Goal: Navigation & Orientation: Find specific page/section

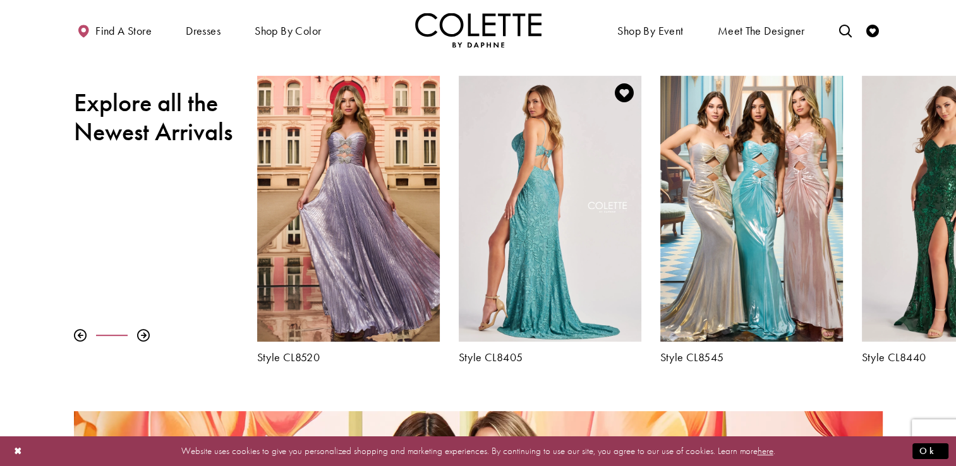
scroll to position [460, 0]
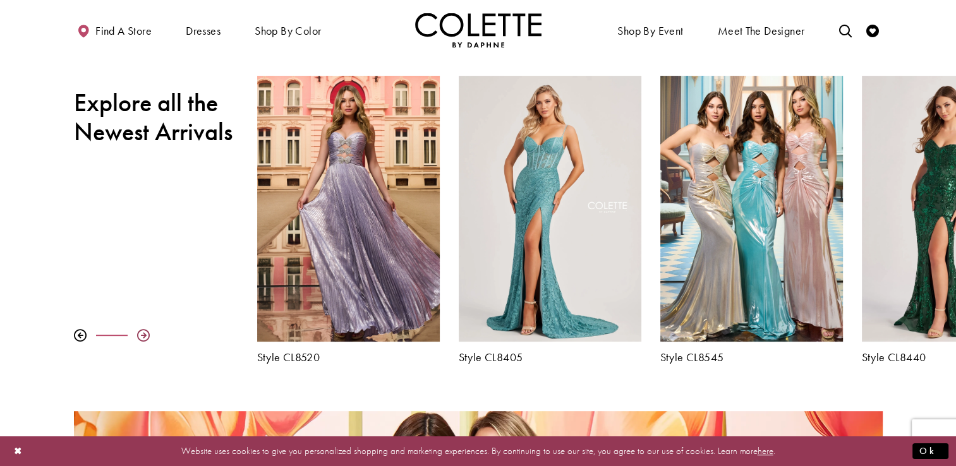
click at [141, 340] on div at bounding box center [143, 335] width 13 height 13
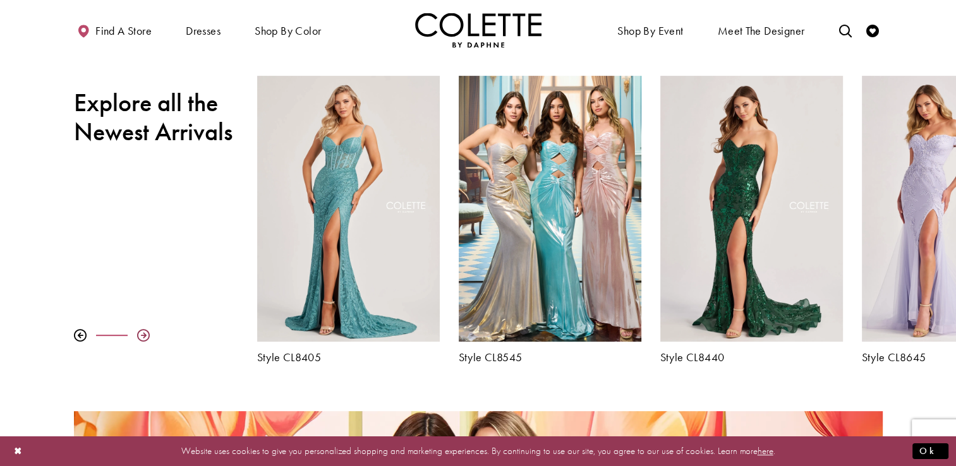
click at [141, 340] on div at bounding box center [143, 335] width 13 height 13
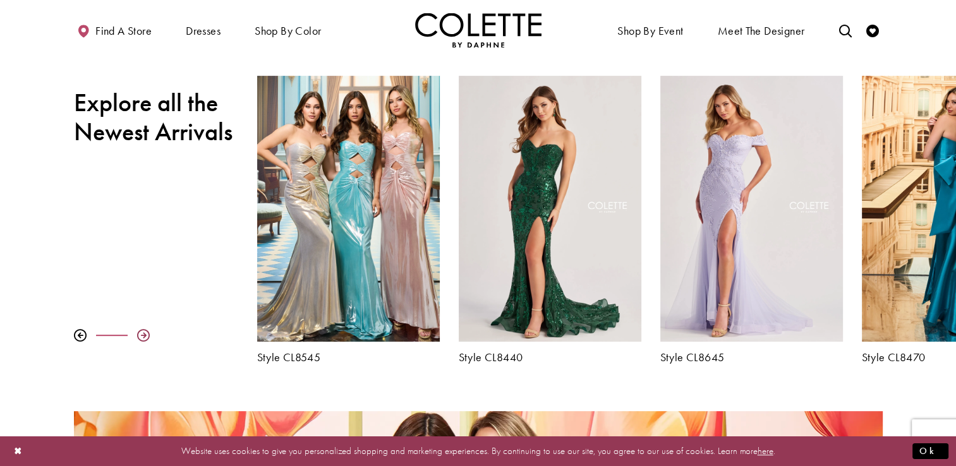
click at [141, 340] on div at bounding box center [143, 335] width 13 height 13
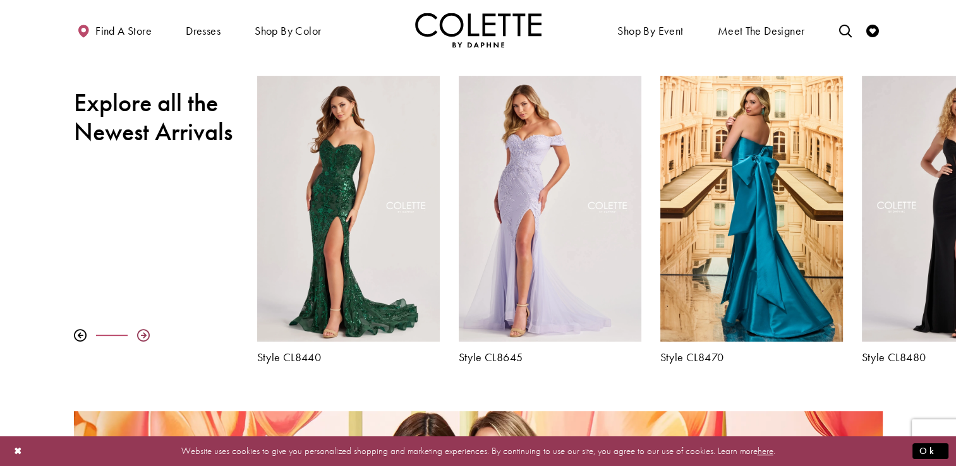
click at [141, 340] on div at bounding box center [143, 335] width 13 height 13
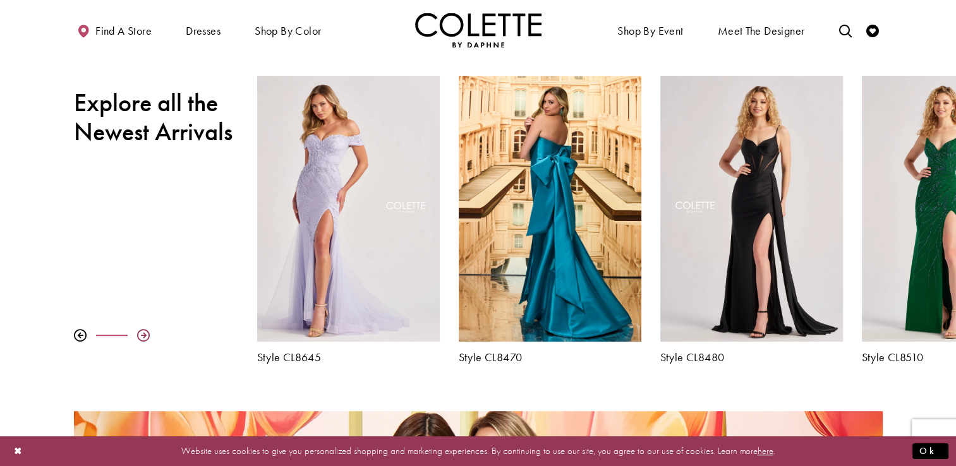
click at [141, 340] on div at bounding box center [143, 335] width 13 height 13
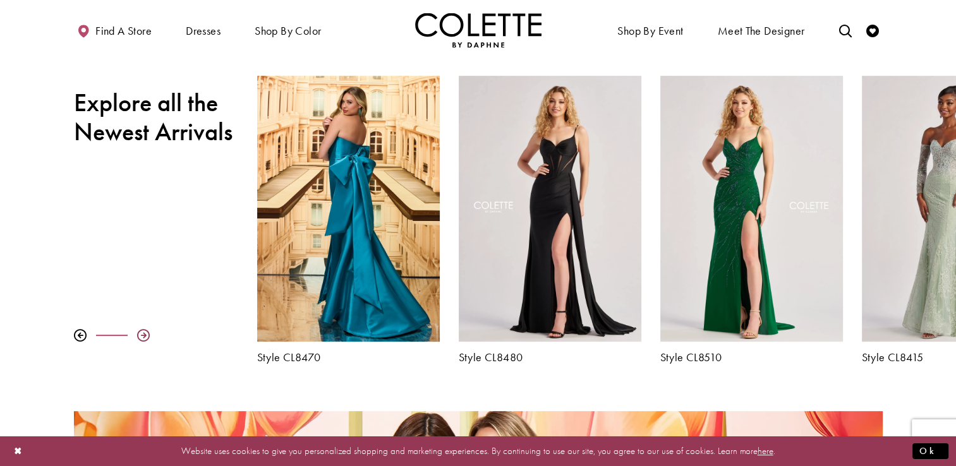
click at [141, 340] on div at bounding box center [143, 335] width 13 height 13
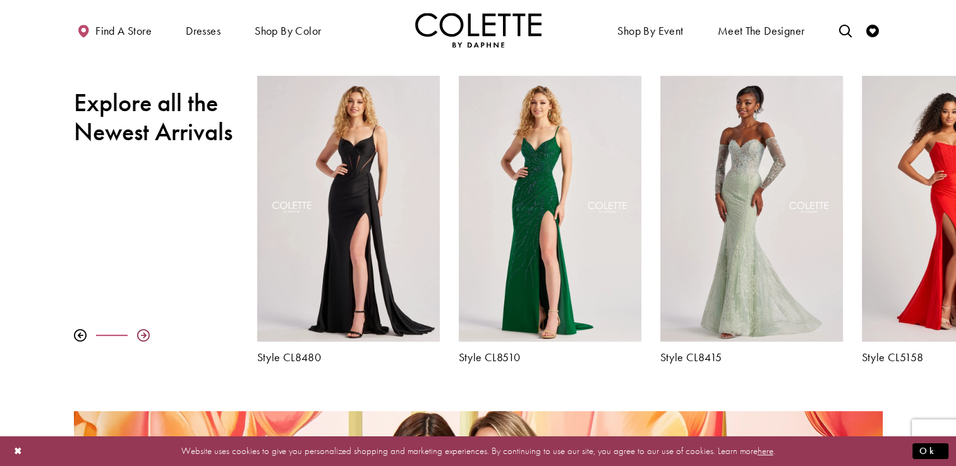
click at [141, 340] on div at bounding box center [143, 335] width 13 height 13
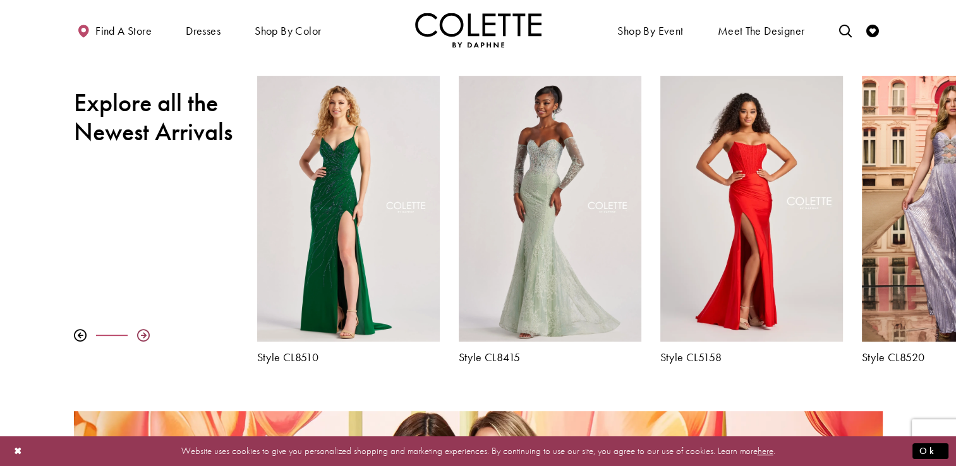
click at [141, 340] on div at bounding box center [143, 335] width 13 height 13
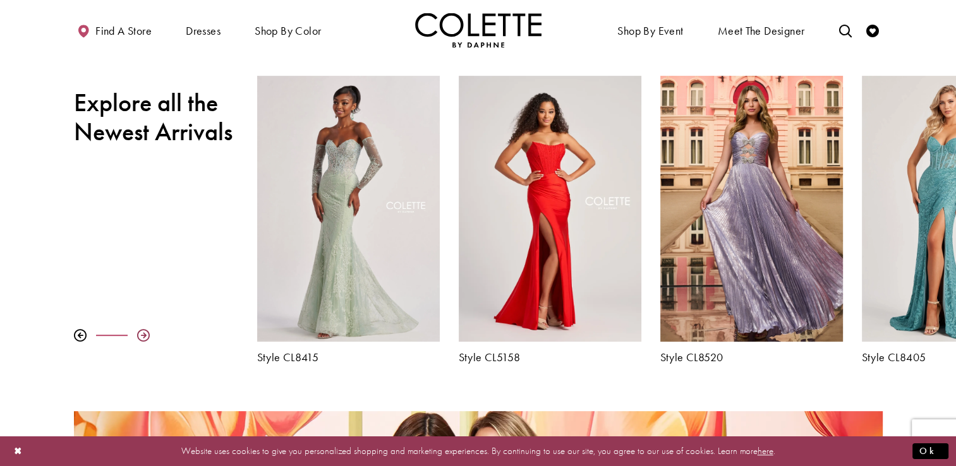
click at [141, 340] on div at bounding box center [143, 335] width 13 height 13
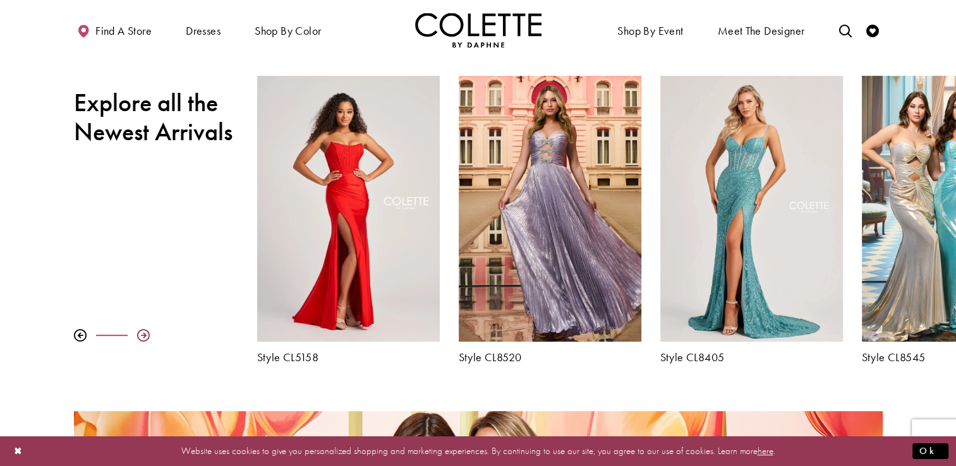
click at [141, 340] on div at bounding box center [143, 335] width 13 height 13
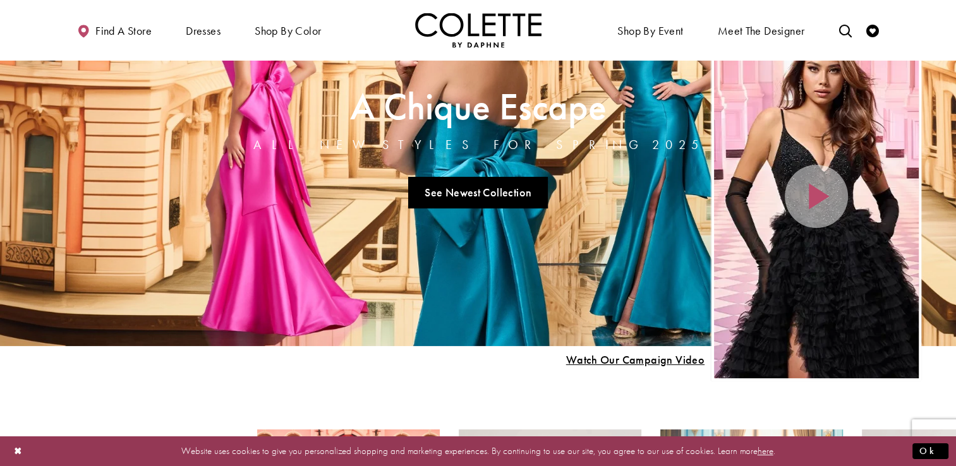
scroll to position [0, 0]
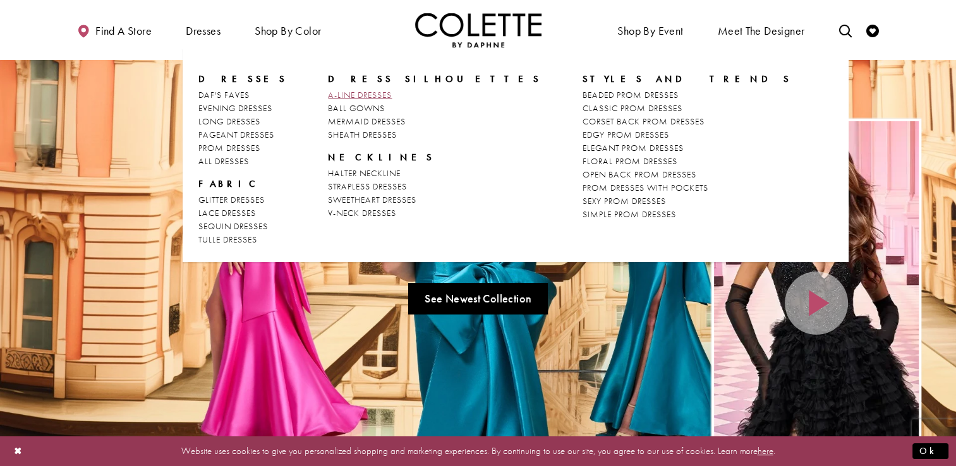
click at [374, 94] on span "A-LINE DRESSES" at bounding box center [360, 94] width 64 height 11
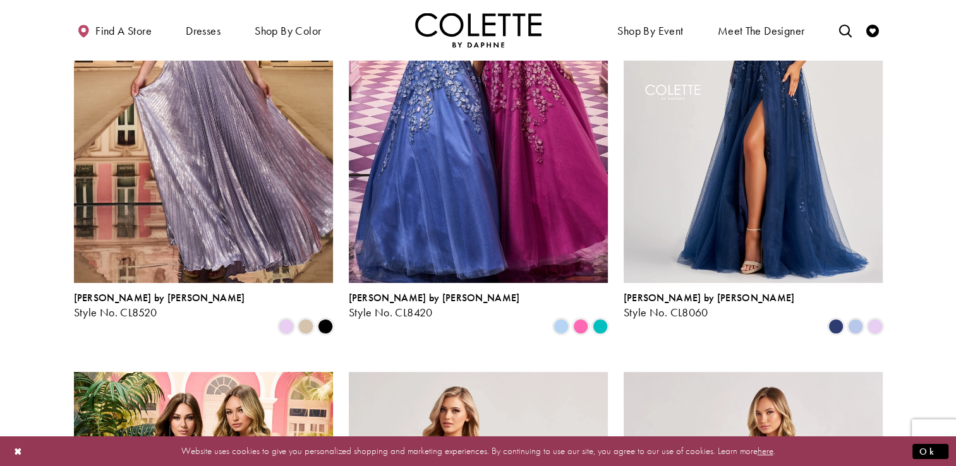
scroll to position [221, 0]
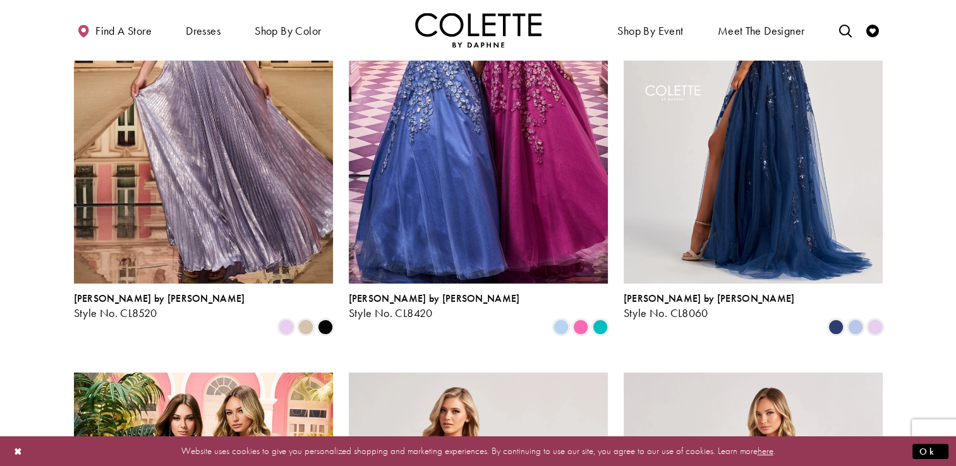
click at [798, 118] on img "Visit Colette by Daphne Style No. CL8060 Page" at bounding box center [752, 95] width 259 height 376
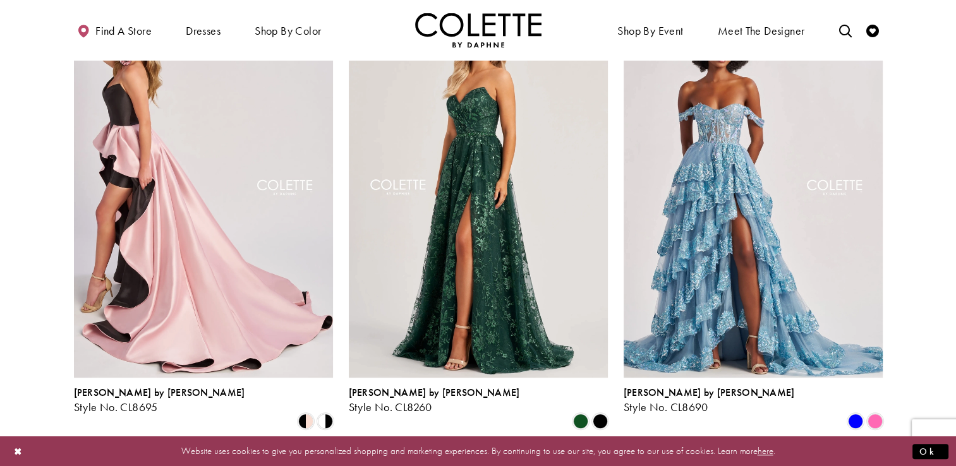
scroll to position [1019, 0]
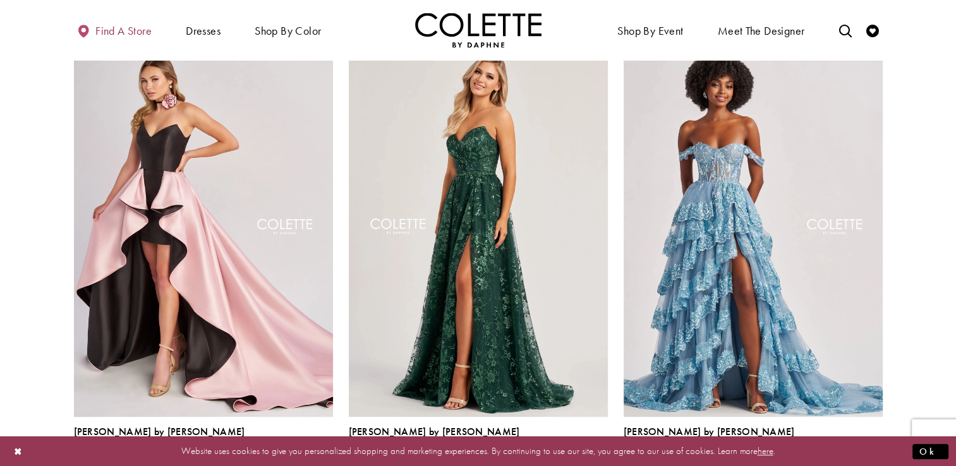
click at [111, 25] on span "Find a store" at bounding box center [123, 31] width 56 height 13
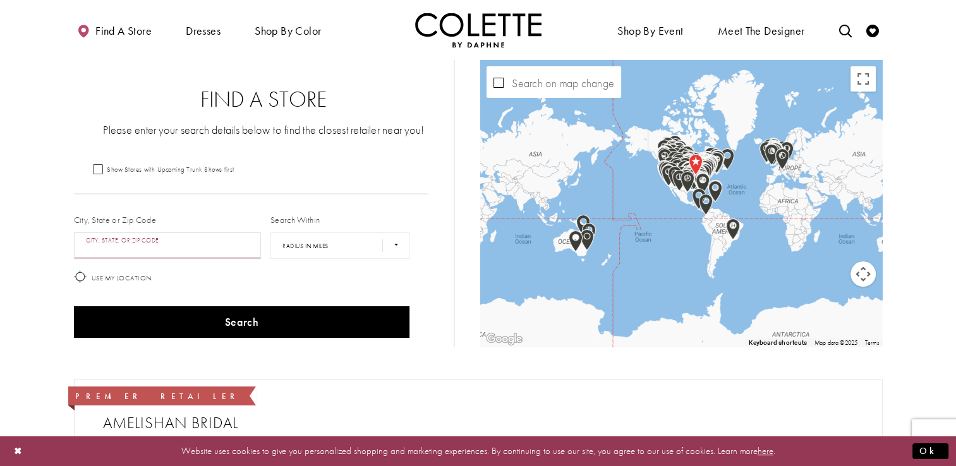
click at [169, 246] on input "City, State, or ZIP Code" at bounding box center [168, 245] width 188 height 27
click at [74, 306] on button "Search" at bounding box center [242, 322] width 336 height 32
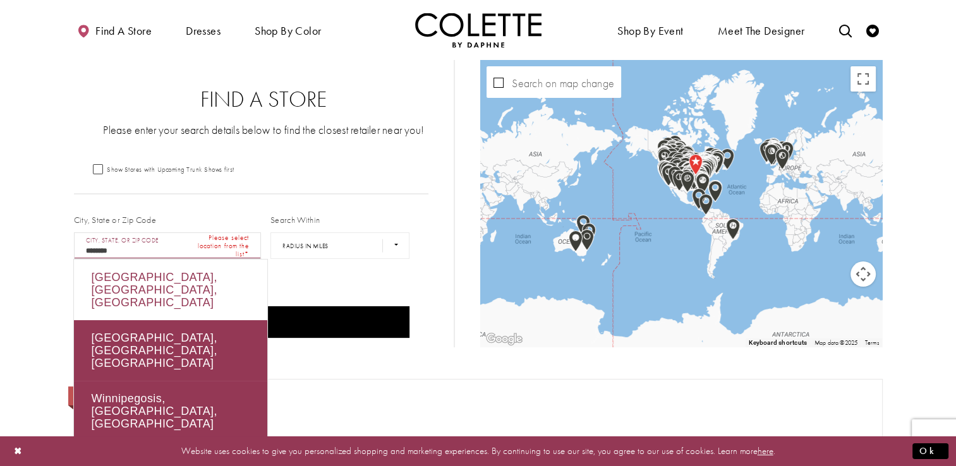
click at [168, 278] on div "Winnipeg, MB, Canada" at bounding box center [170, 290] width 193 height 61
type input "**********"
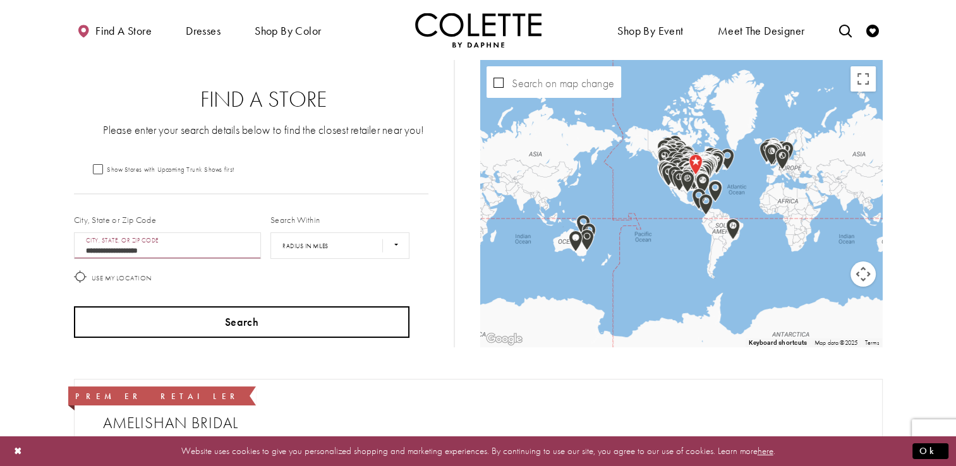
click at [278, 315] on button "Search" at bounding box center [242, 322] width 336 height 32
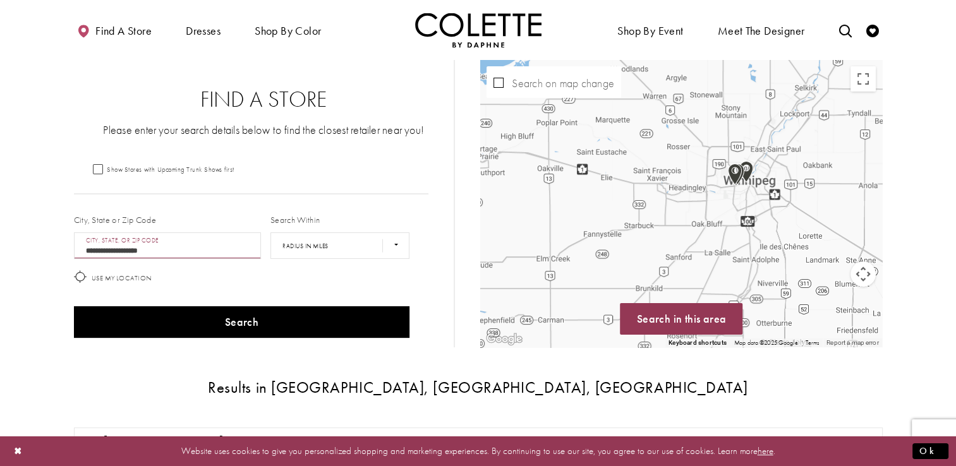
drag, startPoint x: 757, startPoint y: 179, endPoint x: 629, endPoint y: 220, distance: 134.2
click at [629, 220] on div "Map with store locations" at bounding box center [681, 203] width 402 height 287
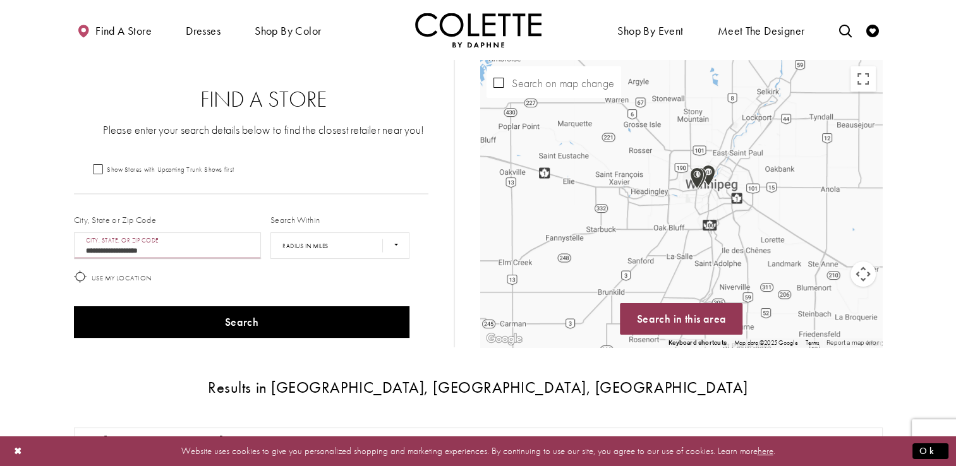
drag, startPoint x: 750, startPoint y: 191, endPoint x: 704, endPoint y: 213, distance: 52.0
click at [704, 213] on div "Map with store locations" at bounding box center [681, 203] width 402 height 287
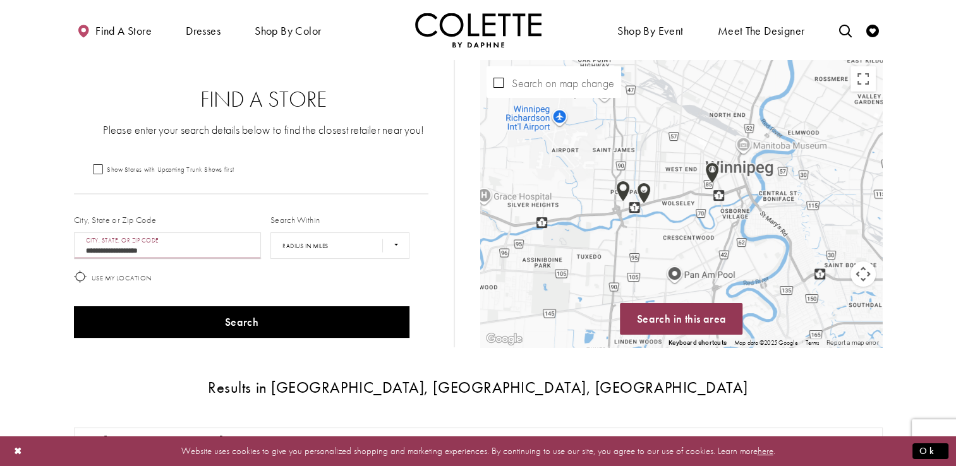
drag, startPoint x: 643, startPoint y: 140, endPoint x: 707, endPoint y: 263, distance: 139.0
click at [707, 263] on div "Map with store locations" at bounding box center [681, 203] width 402 height 287
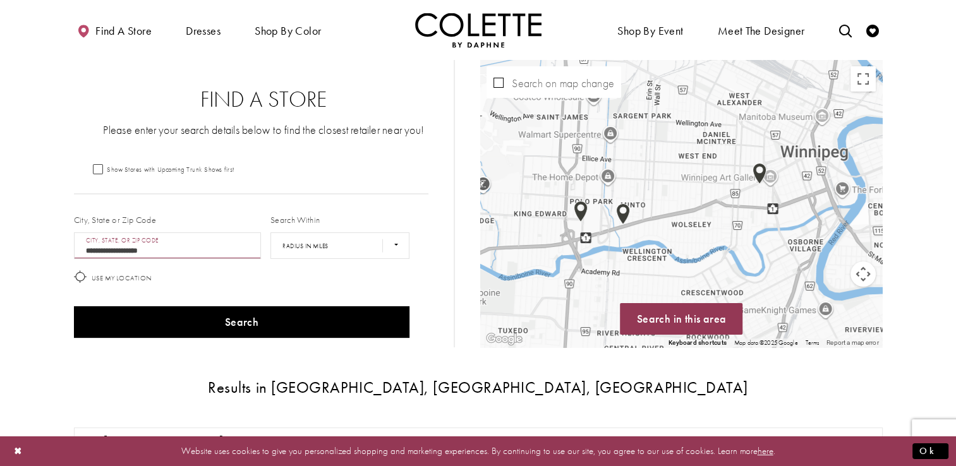
drag, startPoint x: 571, startPoint y: 183, endPoint x: 623, endPoint y: 235, distance: 73.2
click at [623, 235] on div "Map with store locations" at bounding box center [681, 203] width 402 height 287
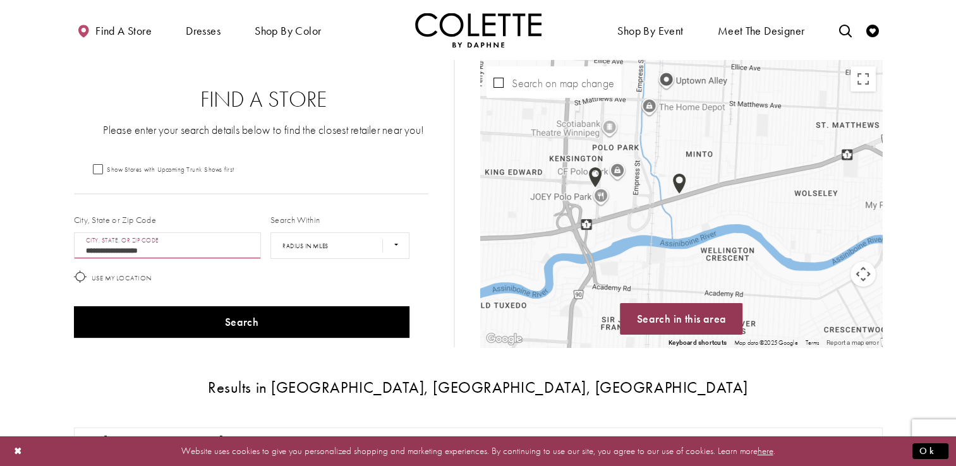
drag, startPoint x: 574, startPoint y: 242, endPoint x: 637, endPoint y: 232, distance: 64.6
click at [637, 232] on div "Map with store locations" at bounding box center [681, 203] width 402 height 287
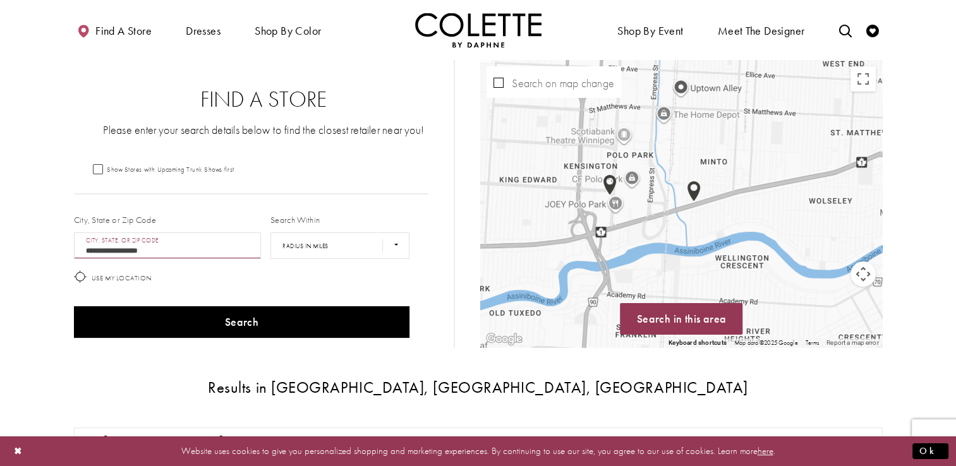
drag, startPoint x: 621, startPoint y: 203, endPoint x: 636, endPoint y: 211, distance: 17.2
click at [636, 211] on div "Map with store locations" at bounding box center [681, 203] width 402 height 287
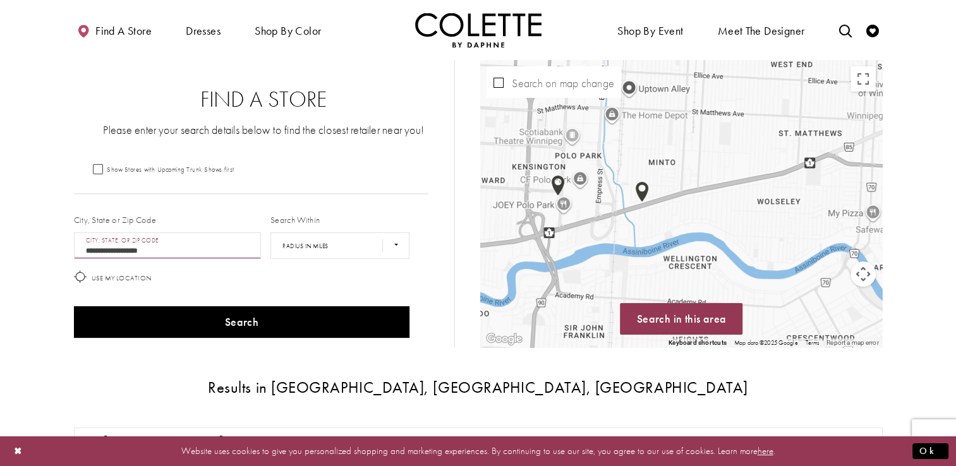
drag, startPoint x: 652, startPoint y: 188, endPoint x: 604, endPoint y: 187, distance: 47.4
click at [604, 187] on div "Map with store locations" at bounding box center [681, 203] width 402 height 287
